Goal: Information Seeking & Learning: Learn about a topic

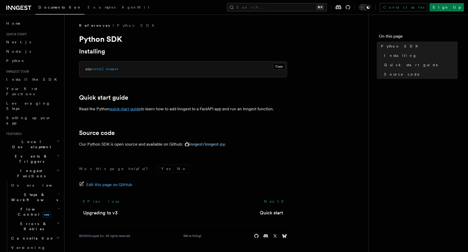
click at [126, 110] on link "quick start guide" at bounding box center [124, 109] width 31 height 5
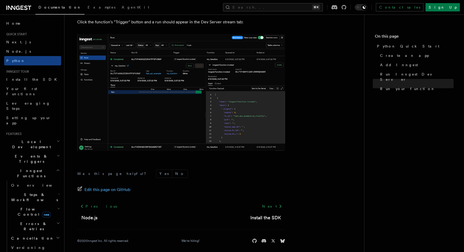
scroll to position [1057, 0]
click at [273, 205] on link "Next" at bounding box center [272, 206] width 26 height 9
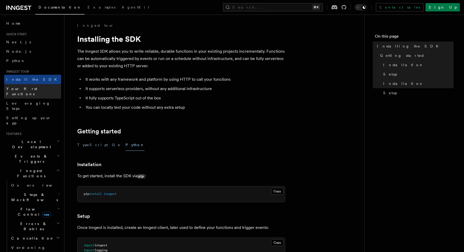
click at [23, 89] on span "Your first Functions" at bounding box center [21, 91] width 31 height 9
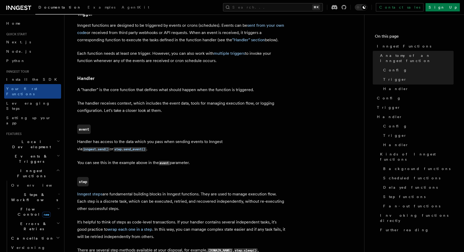
scroll to position [587, 0]
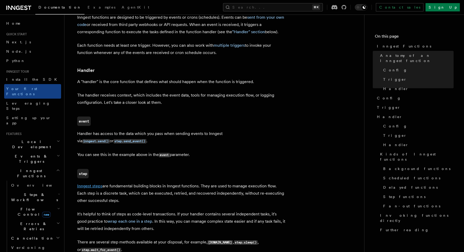
click at [93, 184] on link "Inngest steps" at bounding box center [89, 186] width 25 height 5
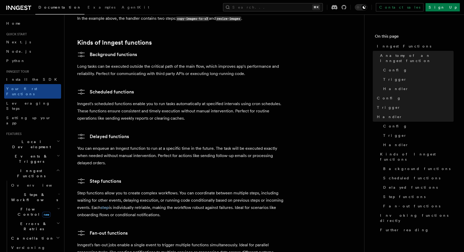
scroll to position [836, 0]
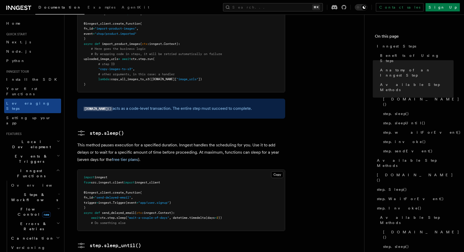
scroll to position [590, 0]
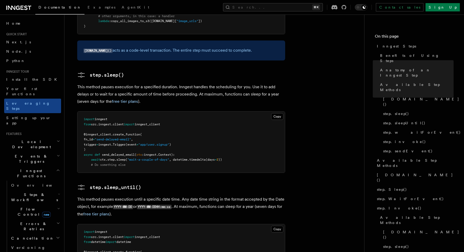
click at [327, 85] on article "Inngest tour Inngest Steps Steps are fundamental building blocks in Inngest fun…" at bounding box center [214, 153] width 283 height 1443
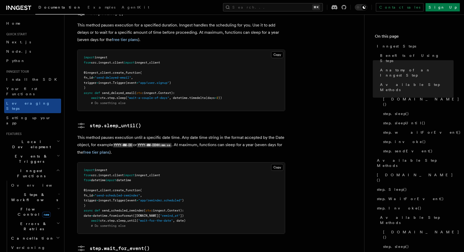
scroll to position [653, 0]
click at [324, 60] on article "Inngest tour Inngest Steps Steps are fundamental building blocks in Inngest fun…" at bounding box center [214, 91] width 283 height 1443
